Goal: Task Accomplishment & Management: Use online tool/utility

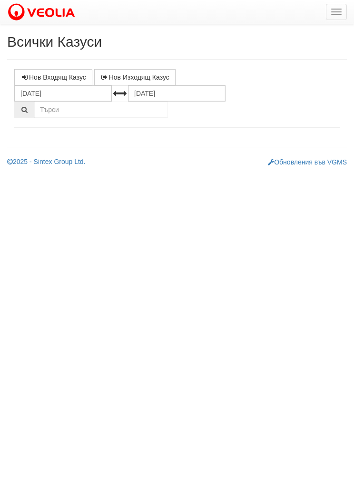
select select "1"
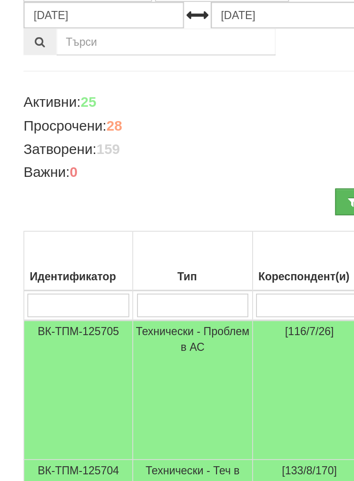
scroll to position [84, 0]
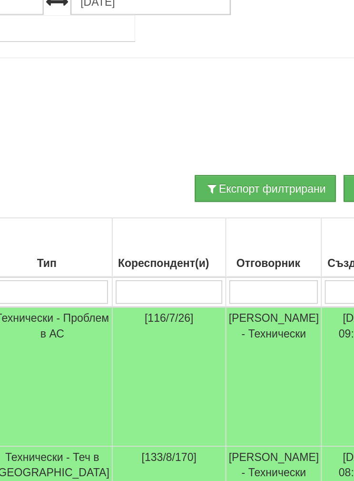
click at [225, 178] on input "search" at bounding box center [252, 185] width 54 height 14
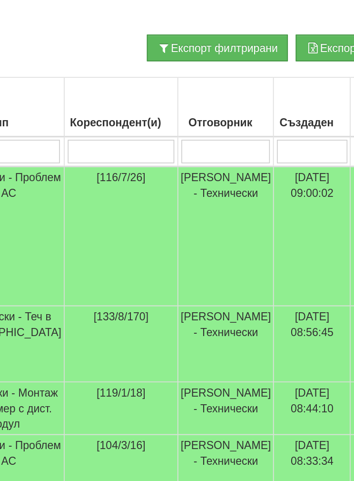
type input "Д"
type input "Ди"
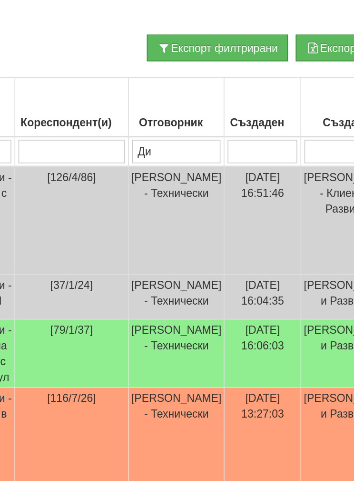
type input "Дия"
type input "Диян"
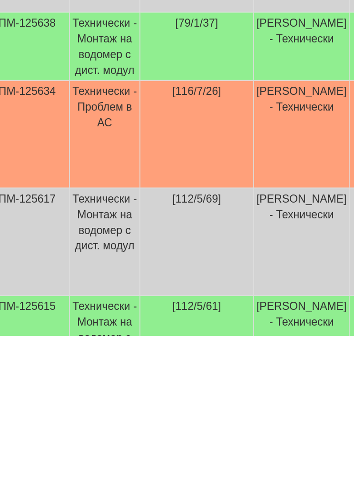
scroll to position [88, 0]
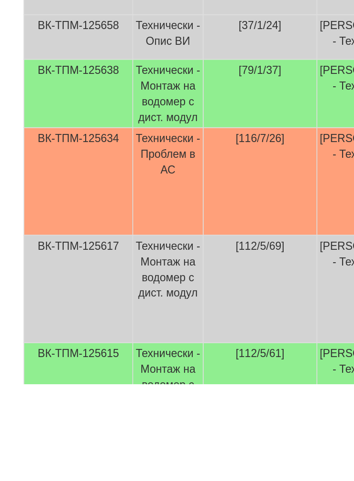
type input "Диян"
click at [101, 325] on td "Технически - Проблем в АС" at bounding box center [102, 357] width 43 height 65
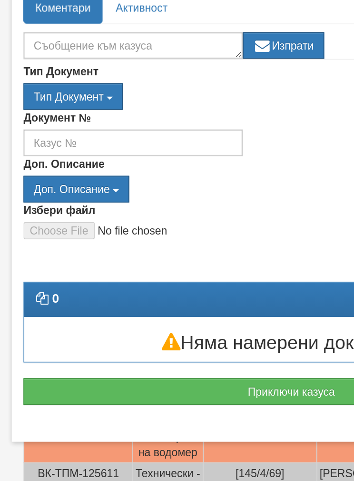
scroll to position [37, 0]
click at [152, 418] on button "Приключи казуса" at bounding box center [177, 426] width 326 height 16
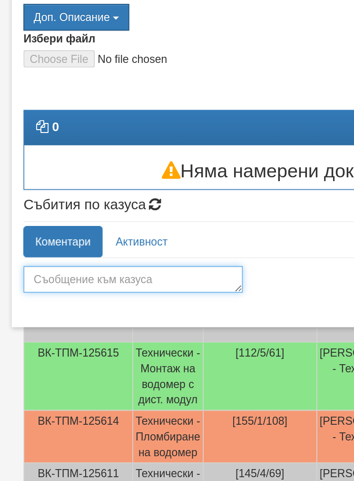
click at [80, 350] on textarea at bounding box center [80, 358] width 133 height 16
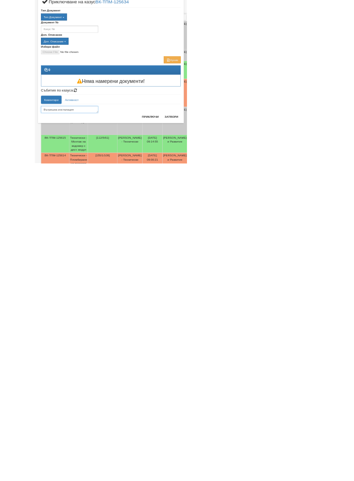
scroll to position [337, 6]
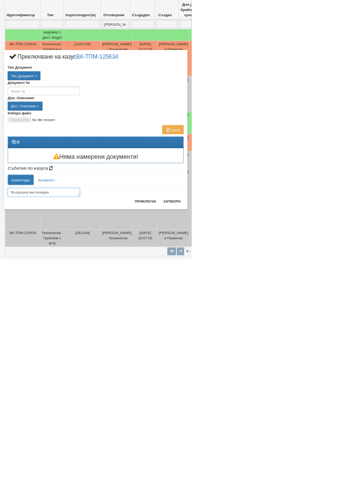
type textarea "Вътрешна инсталация"
click at [340, 359] on div "Вътрешна инсталация Изпрати" at bounding box center [177, 353] width 326 height 21
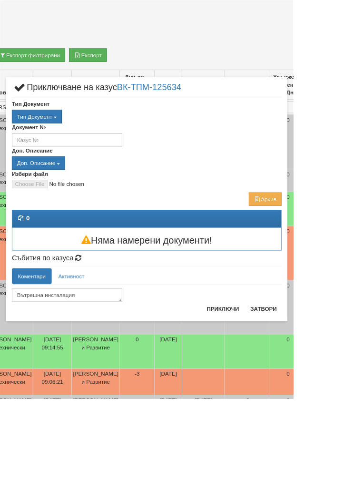
click at [294, 367] on button "Приключи" at bounding box center [269, 372] width 50 height 15
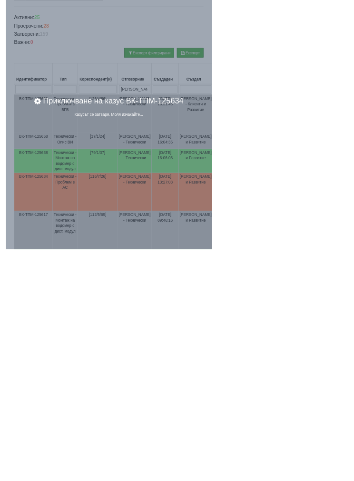
scroll to position [0, 0]
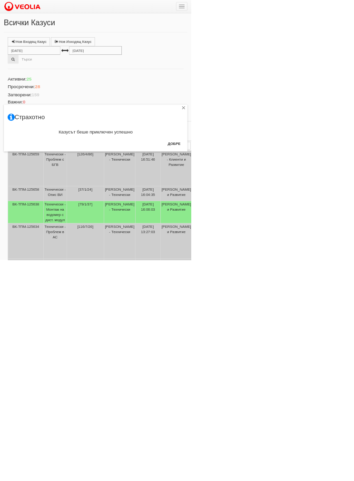
click at [340, 262] on button "Добре" at bounding box center [322, 265] width 35 height 15
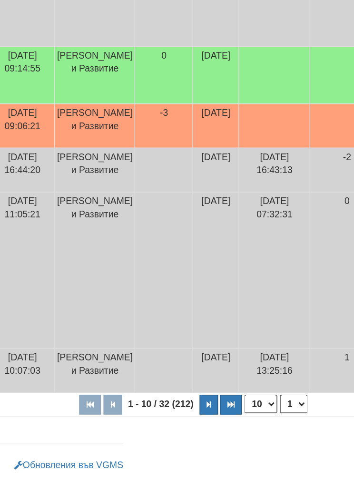
scroll to position [409, 198]
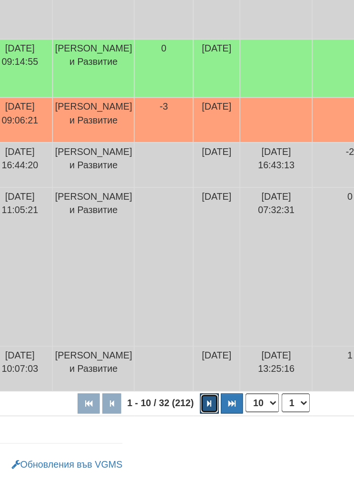
click at [210, 423] on icon "button" at bounding box center [211, 425] width 3 height 5
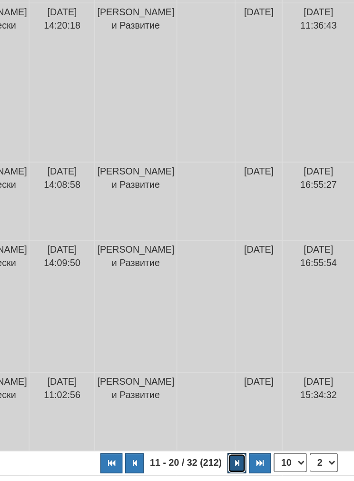
scroll to position [513, 198]
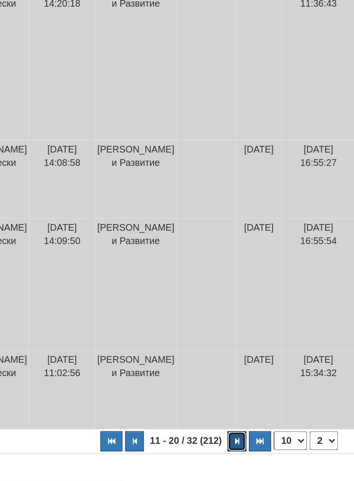
click at [230, 423] on icon "button" at bounding box center [231, 425] width 3 height 5
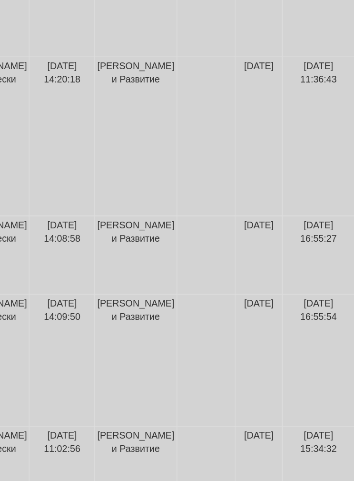
select select "3"
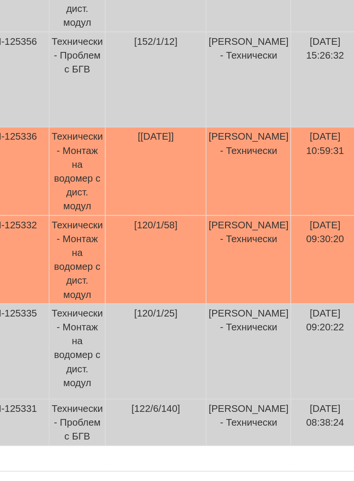
scroll to position [423, 47]
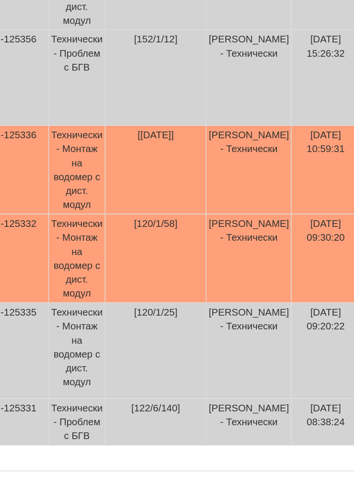
click at [52, 261] on td "Технически - Монтаж на водомер с дист. модул" at bounding box center [53, 291] width 39 height 60
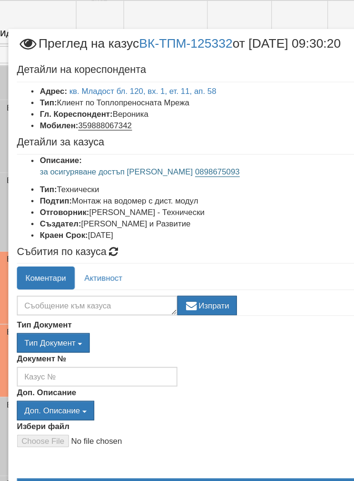
scroll to position [407, 17]
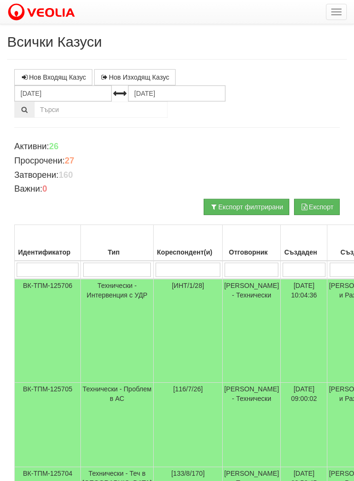
click at [223, 259] on th "Отговорник" at bounding box center [252, 243] width 58 height 36
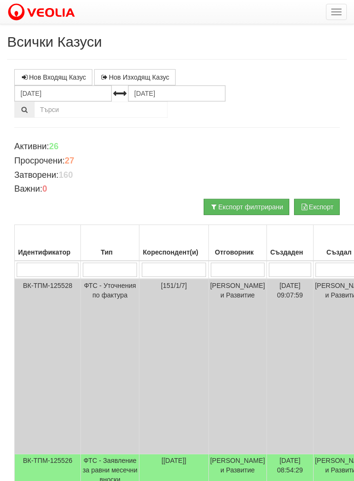
click at [234, 262] on input "search" at bounding box center [238, 269] width 54 height 14
type input "Д"
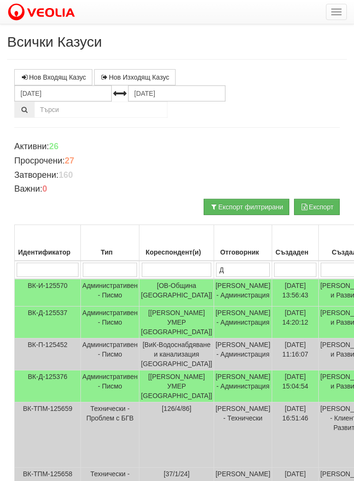
type input "Ди"
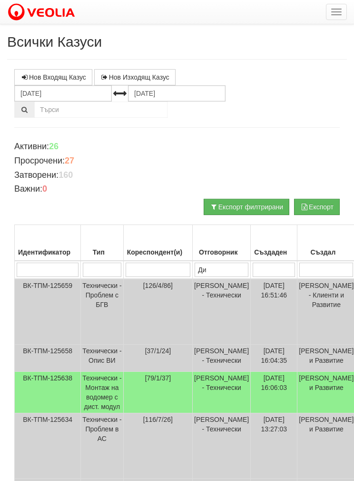
type input "Дия"
type input "[PERSON_NAME]"
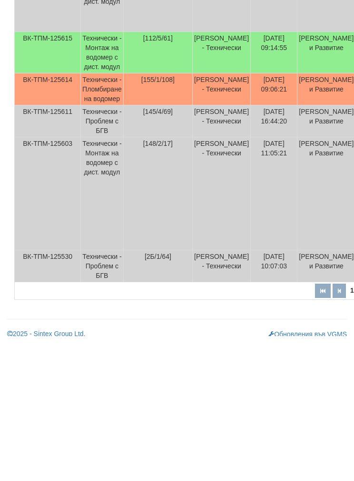
scroll to position [409, 0]
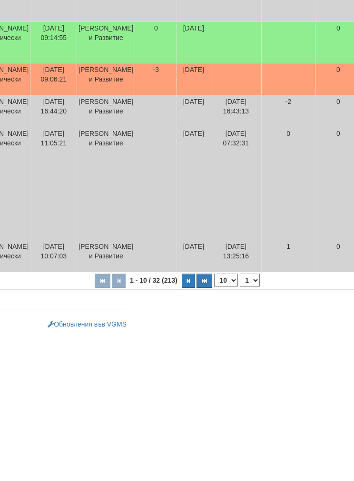
type input "[PERSON_NAME]"
click at [187, 423] on icon "button" at bounding box center [188, 425] width 3 height 5
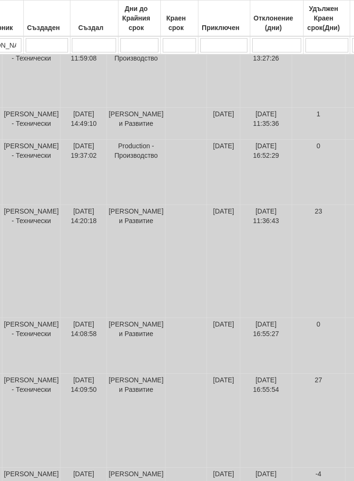
scroll to position [475, 220]
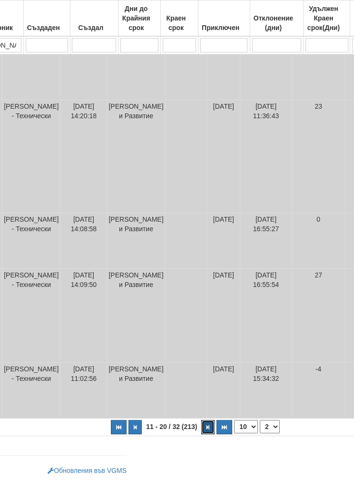
click at [207, 430] on icon "button" at bounding box center [208, 426] width 3 height 5
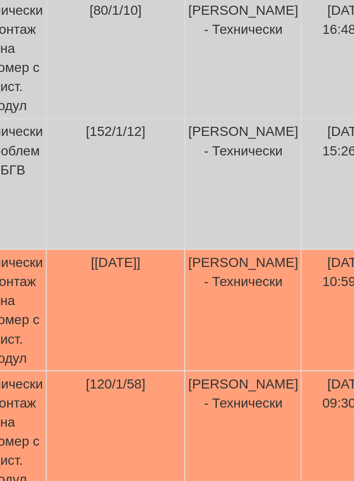
scroll to position [396, 94]
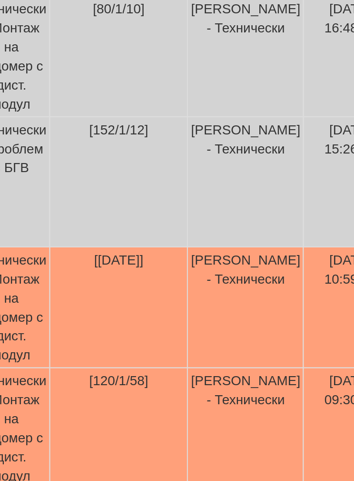
click at [120, 227] on td "[PERSON_NAME] - Технически" at bounding box center [123, 257] width 58 height 60
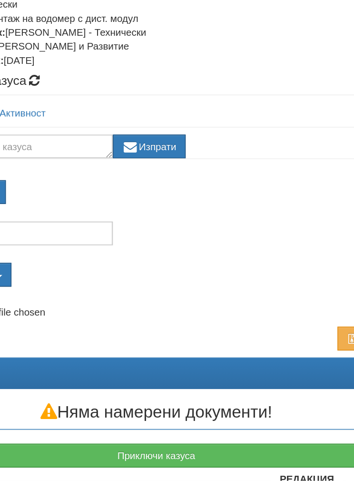
scroll to position [423, 184]
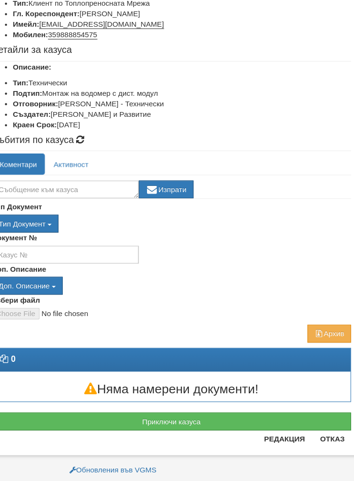
click at [117, 418] on button "Приключи казуса" at bounding box center [177, 426] width 326 height 16
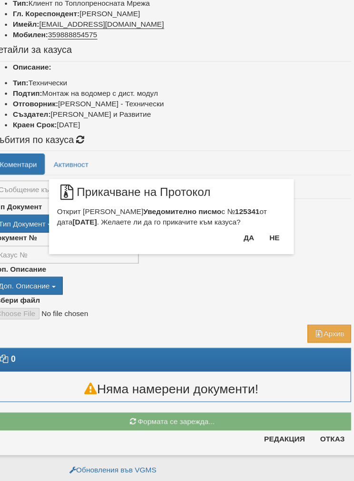
click at [261, 252] on button "Не" at bounding box center [271, 259] width 20 height 15
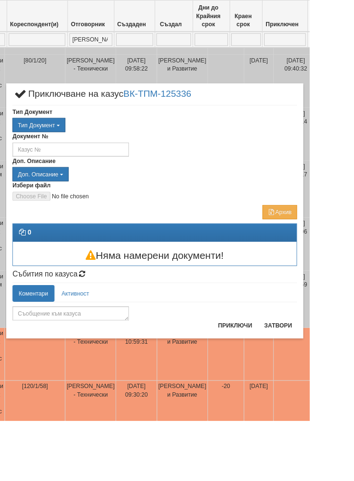
scroll to position [247, 112]
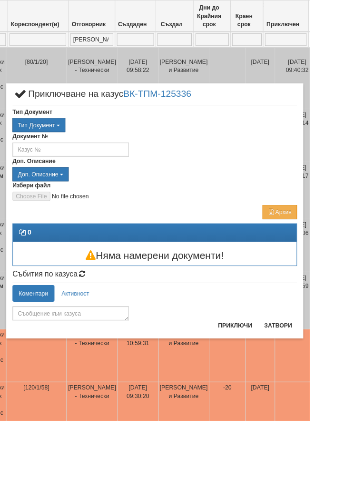
click at [25, 105] on icon at bounding box center [23, 107] width 18 height 10
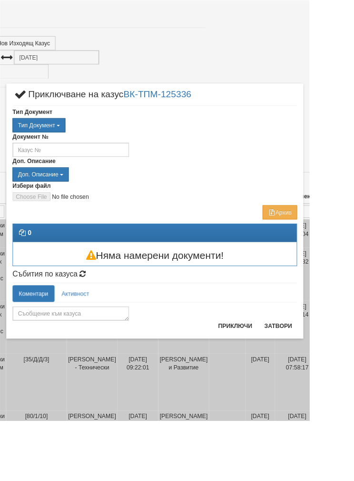
click at [340, 367] on button "Затвори" at bounding box center [318, 371] width 43 height 15
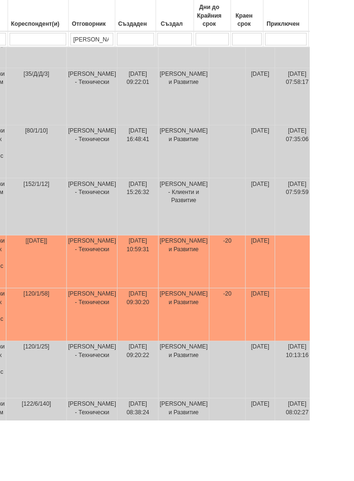
scroll to position [354, 112]
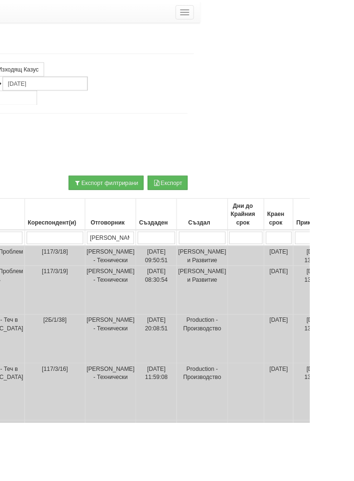
scroll to position [0, 126]
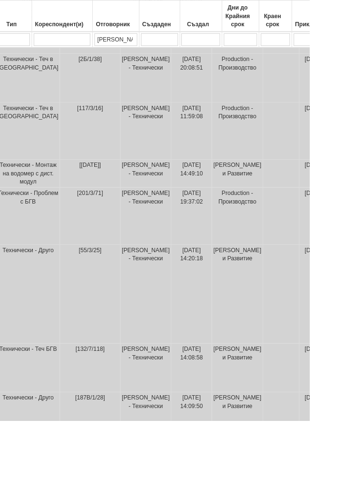
select select "1"
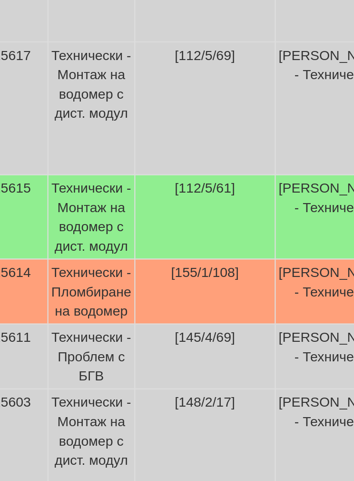
scroll to position [353, 57]
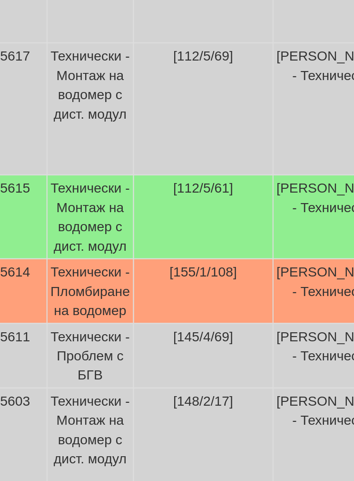
click at [45, 190] on td "Технически - Монтаж на водомер с дист. модул" at bounding box center [45, 210] width 43 height 41
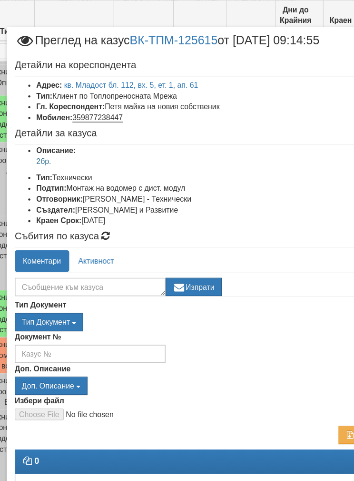
scroll to position [278, 91]
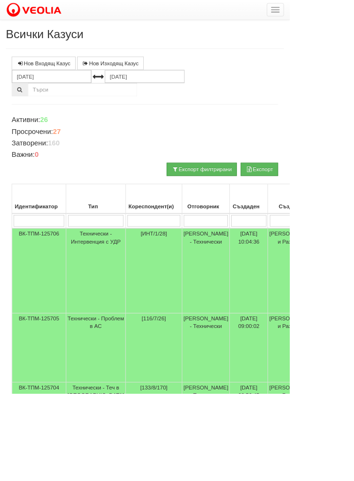
scroll to position [25, 38]
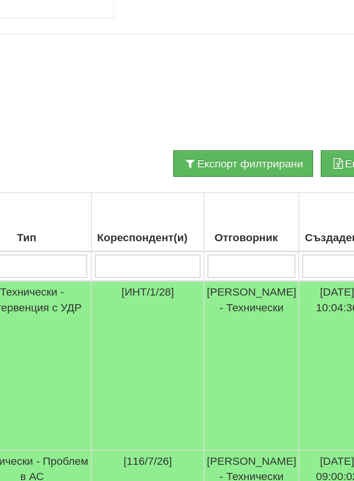
click at [187, 238] on input "search" at bounding box center [214, 245] width 54 height 14
type input "Д"
type input "Ди"
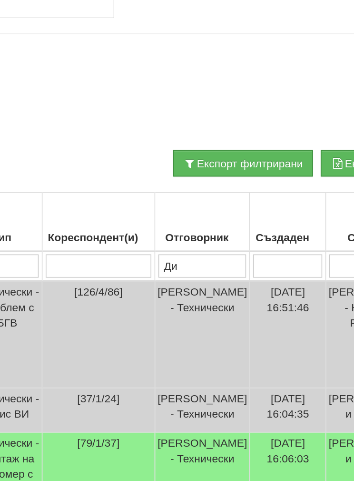
type input "Дия"
type input "[PERSON_NAME]"
type input "Диянл"
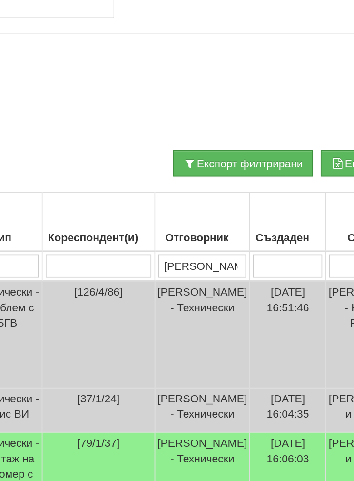
type input "Диянл"
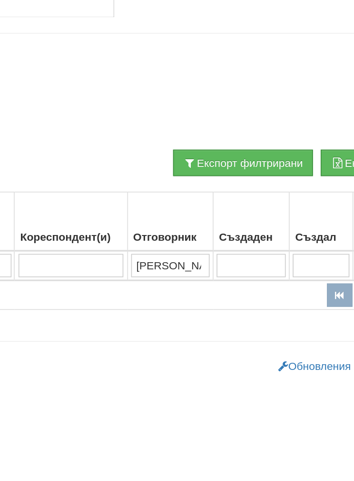
type input "[PERSON_NAME]"
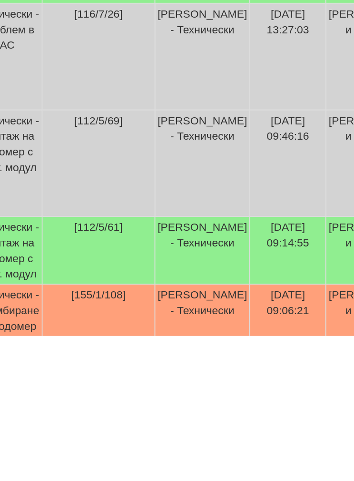
scroll to position [136, 38]
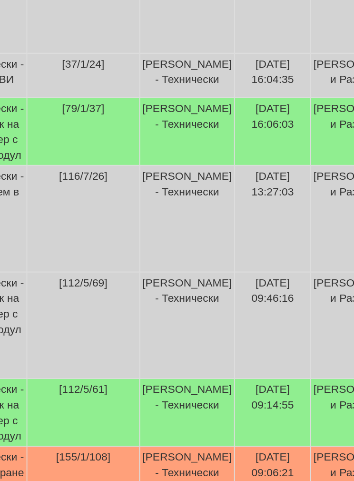
type input "[PERSON_NAME]"
click at [108, 238] on span "[79/1/37]" at bounding box center [121, 242] width 26 height 8
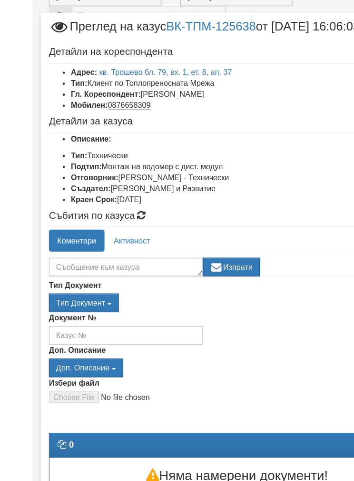
scroll to position [93, 0]
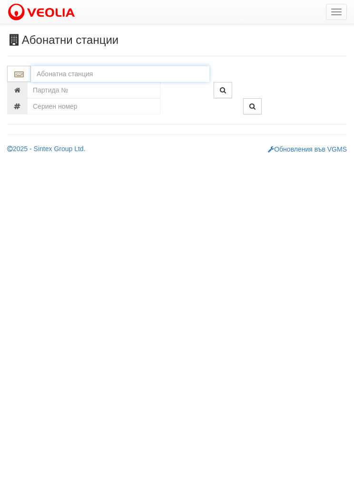
click at [60, 70] on input "text" at bounding box center [120, 74] width 179 height 16
click at [97, 88] on div "079/1 - Трошево - "ВЕОЛИЯ"" at bounding box center [120, 88] width 176 height 11
type input "079/1 - Трошево - "ВЕОЛИЯ""
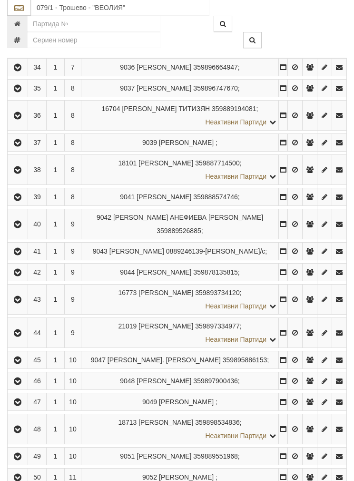
scroll to position [1103, 0]
click at [16, 140] on icon "button" at bounding box center [17, 143] width 11 height 7
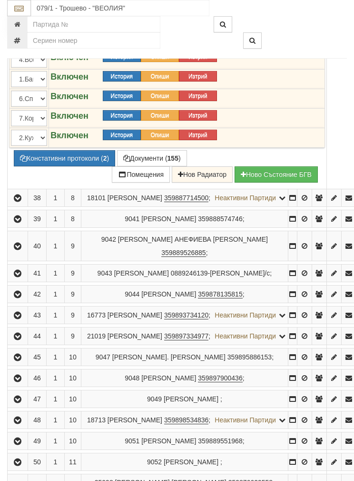
click at [0, 0] on button "Подмяна" at bounding box center [0, 0] width 0 height 0
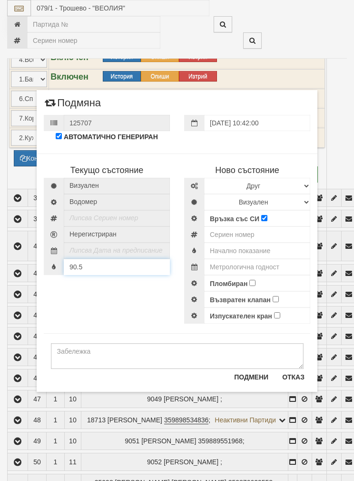
click at [100, 265] on div "90.5" at bounding box center [107, 267] width 126 height 16
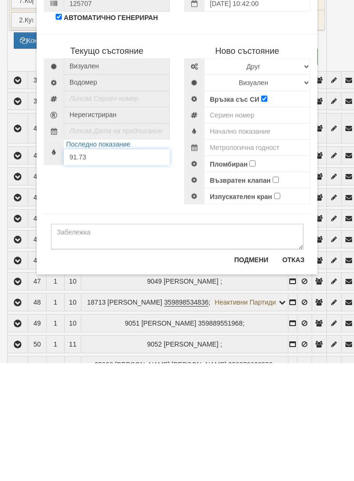
type input "91.73"
click at [285, 176] on select "Избери Марка и модел Апатор Повогаз Друг Кундис Радио Сименс Визуален Сименс Ра…" at bounding box center [257, 184] width 106 height 16
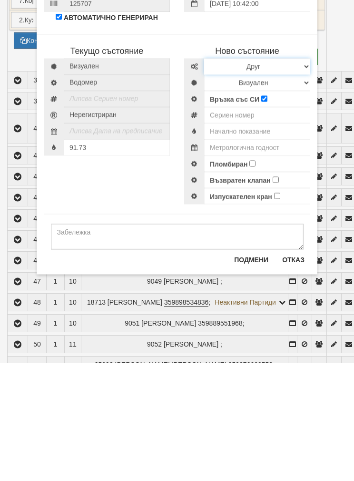
scroll to position [1221, 0]
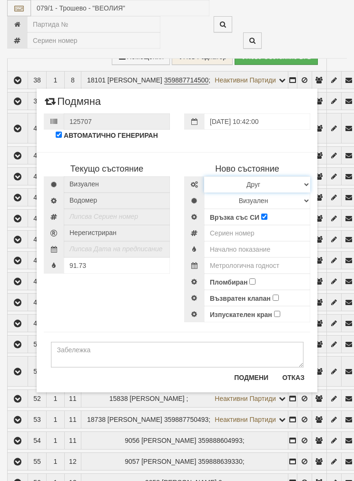
select select "ed08aeea-bb71-eb11-810c-b7de96689bdf"
click at [236, 194] on select "Визуален Дистанционен Изолирана линия БГВ Няма Oтклонение БГВ Няма Щранг БГВ" at bounding box center [257, 200] width 106 height 16
select select "2"
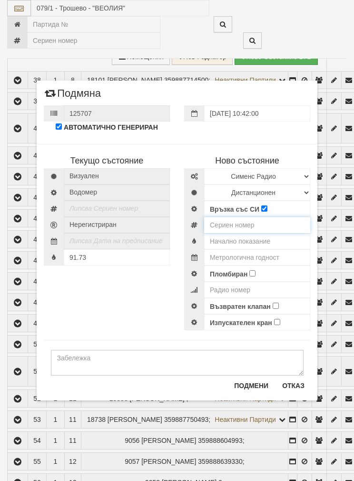
click at [242, 220] on input "number" at bounding box center [257, 225] width 106 height 16
type input "6005"
click at [244, 238] on input "text" at bounding box center [257, 241] width 106 height 16
type input "0.032"
click at [247, 223] on input "6005" at bounding box center [257, 225] width 106 height 16
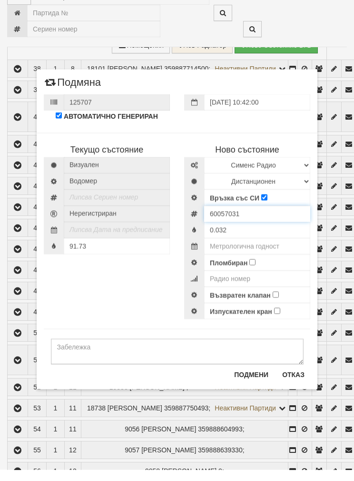
type input "60057031"
click at [260, 249] on input "text" at bounding box center [257, 257] width 106 height 16
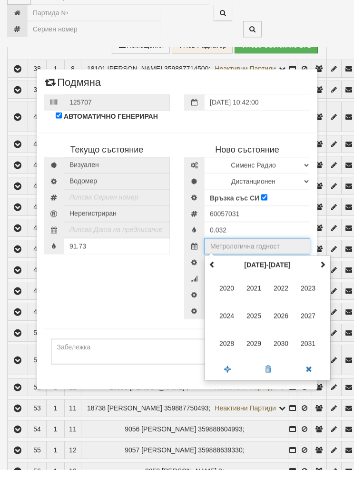
click at [328, 269] on th at bounding box center [322, 276] width 11 height 14
click at [254, 314] on span "2035" at bounding box center [254, 327] width 26 height 26
type input "2035"
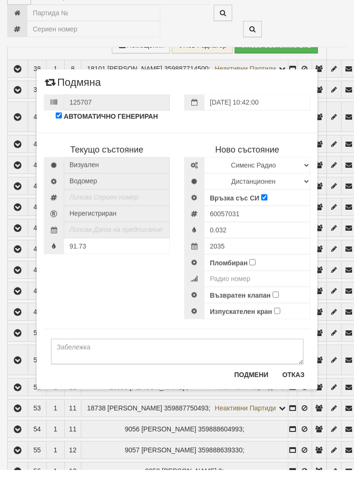
scroll to position [1232, 0]
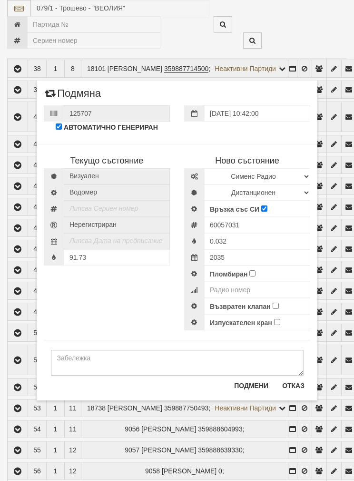
click at [252, 273] on input "Пломбиран" at bounding box center [253, 273] width 6 height 6
checkbox input "true"
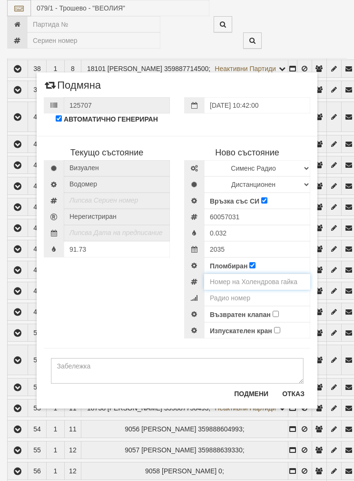
click at [242, 278] on input "number" at bounding box center [257, 281] width 106 height 16
type input "0118460"
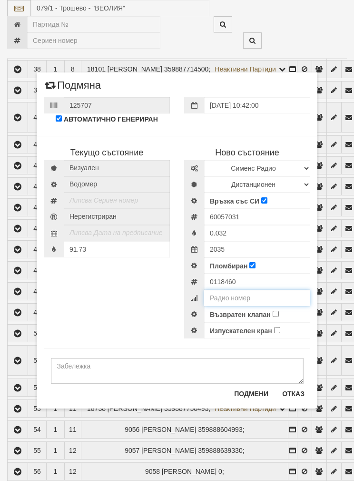
click at [240, 298] on input "number" at bounding box center [257, 298] width 106 height 16
click at [234, 216] on input "60057031" at bounding box center [257, 217] width 106 height 16
click at [228, 299] on input "number" at bounding box center [257, 298] width 106 height 16
paste input "60057031"
type input "60057031"
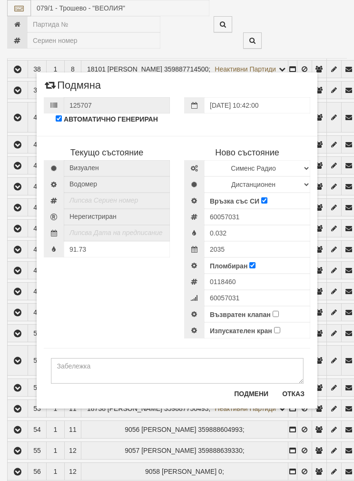
click at [276, 312] on input "Възвратен клапан" at bounding box center [276, 314] width 6 height 6
checkbox input "true"
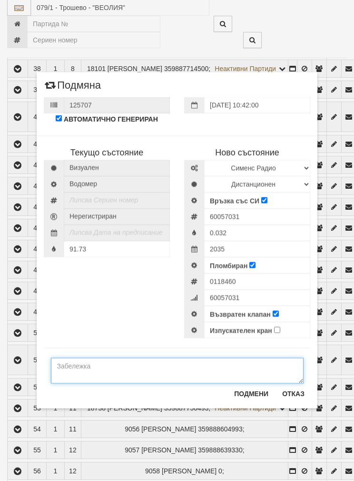
click at [82, 367] on textarea at bounding box center [177, 371] width 253 height 26
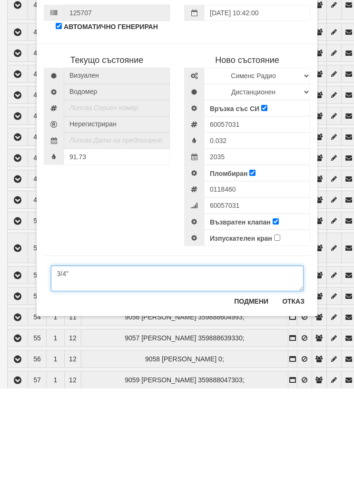
type textarea "3/4”"
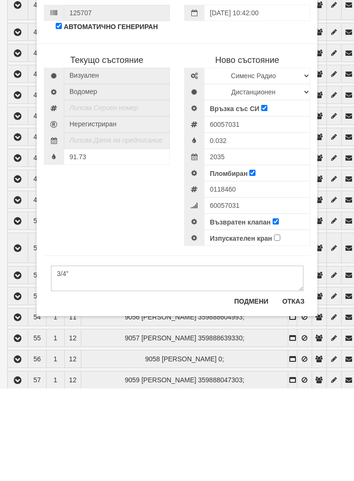
click at [249, 386] on button "Подмени" at bounding box center [252, 393] width 46 height 15
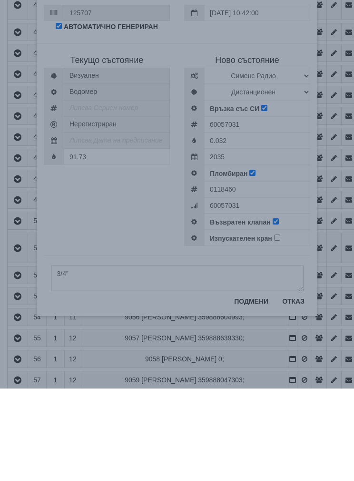
scroll to position [1344, 0]
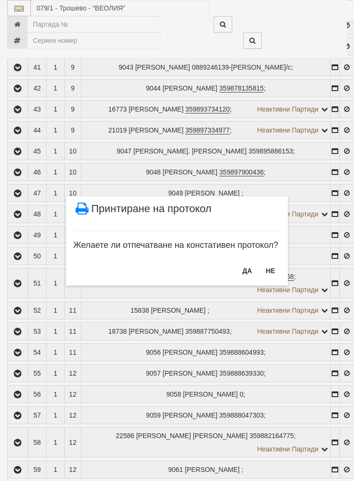
click at [271, 267] on button "НЕ" at bounding box center [271, 270] width 20 height 15
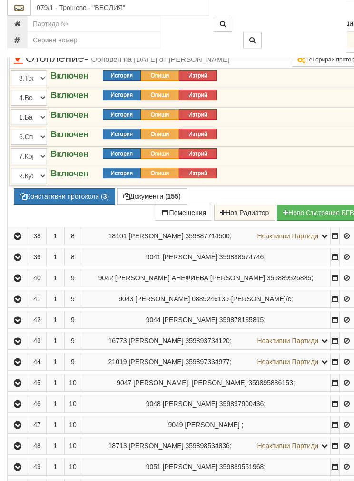
scroll to position [1108, 0]
